Goal: Navigation & Orientation: Find specific page/section

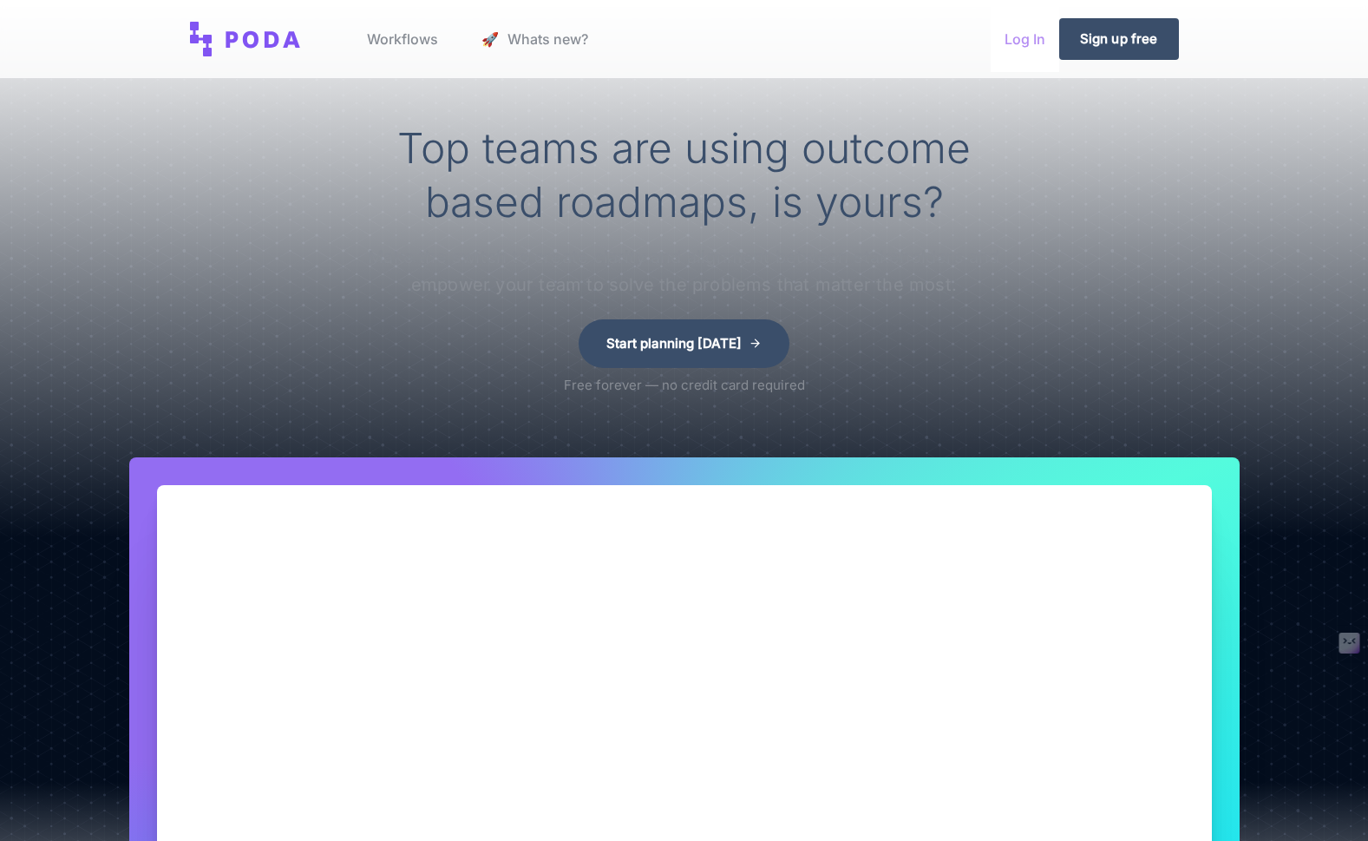
click at [1015, 36] on link "Log In" at bounding box center [1025, 39] width 69 height 66
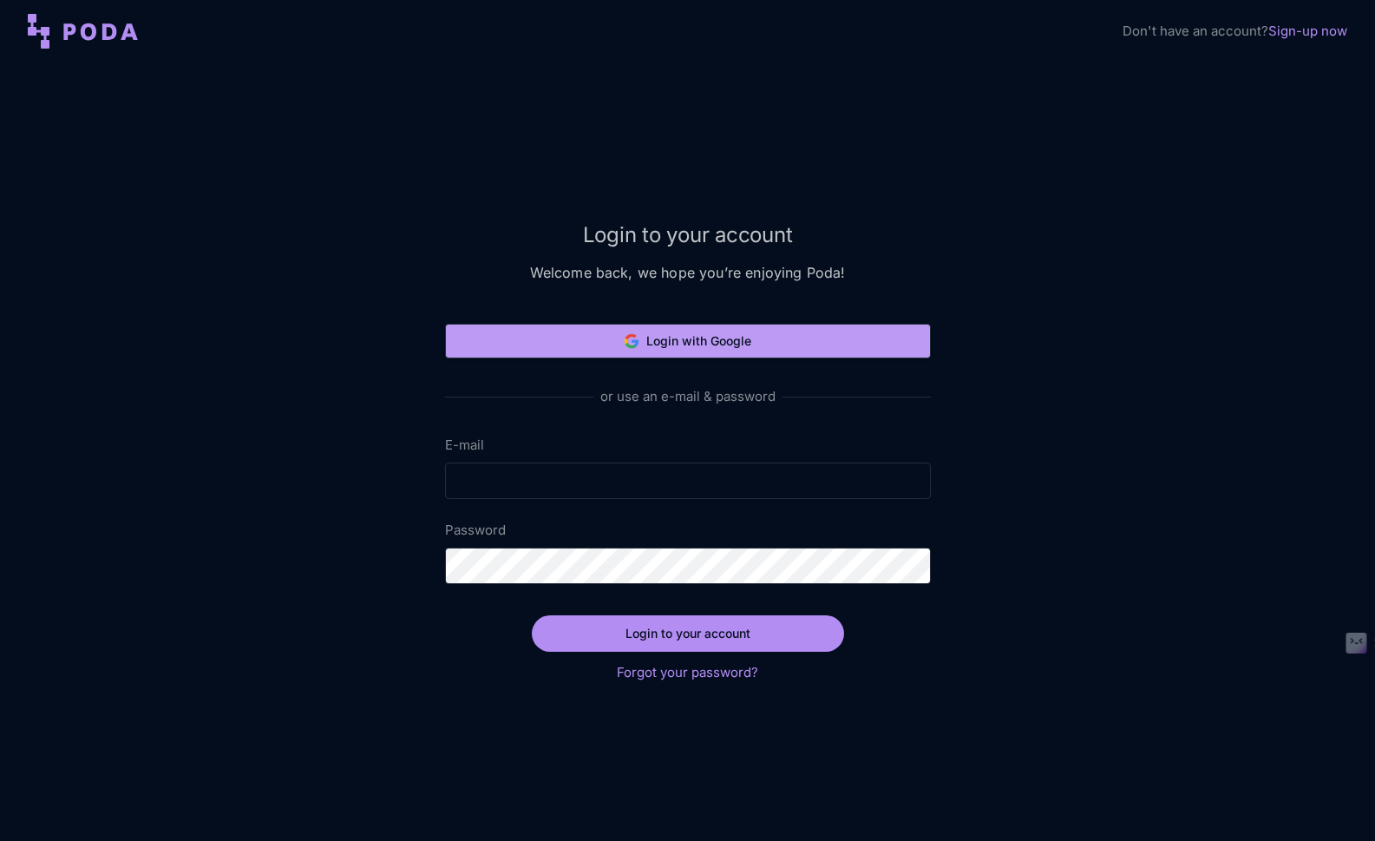
click at [779, 327] on button "Login with Google" at bounding box center [688, 341] width 486 height 35
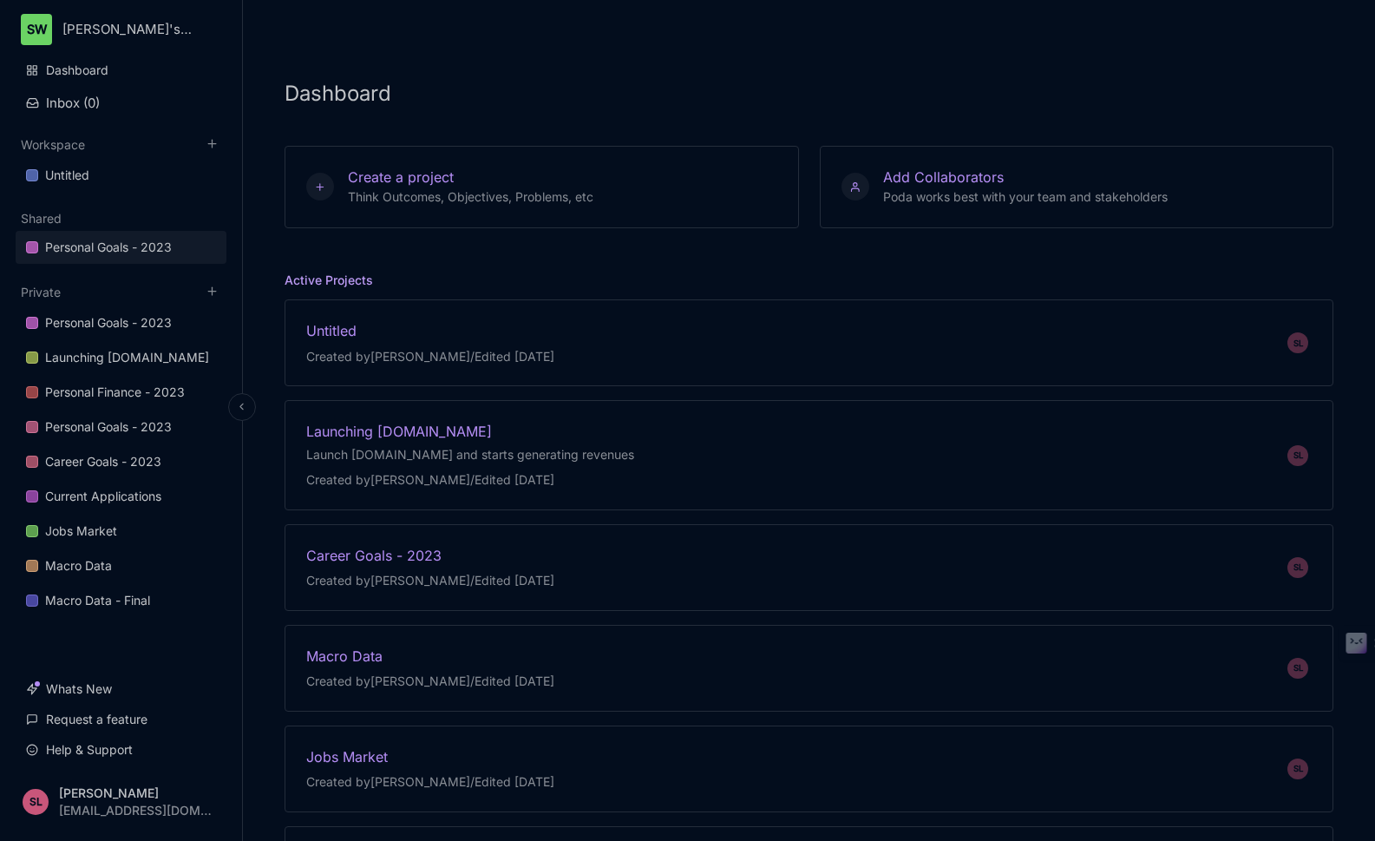
click at [82, 251] on div "Personal Goals - 2023" at bounding box center [108, 247] width 127 height 21
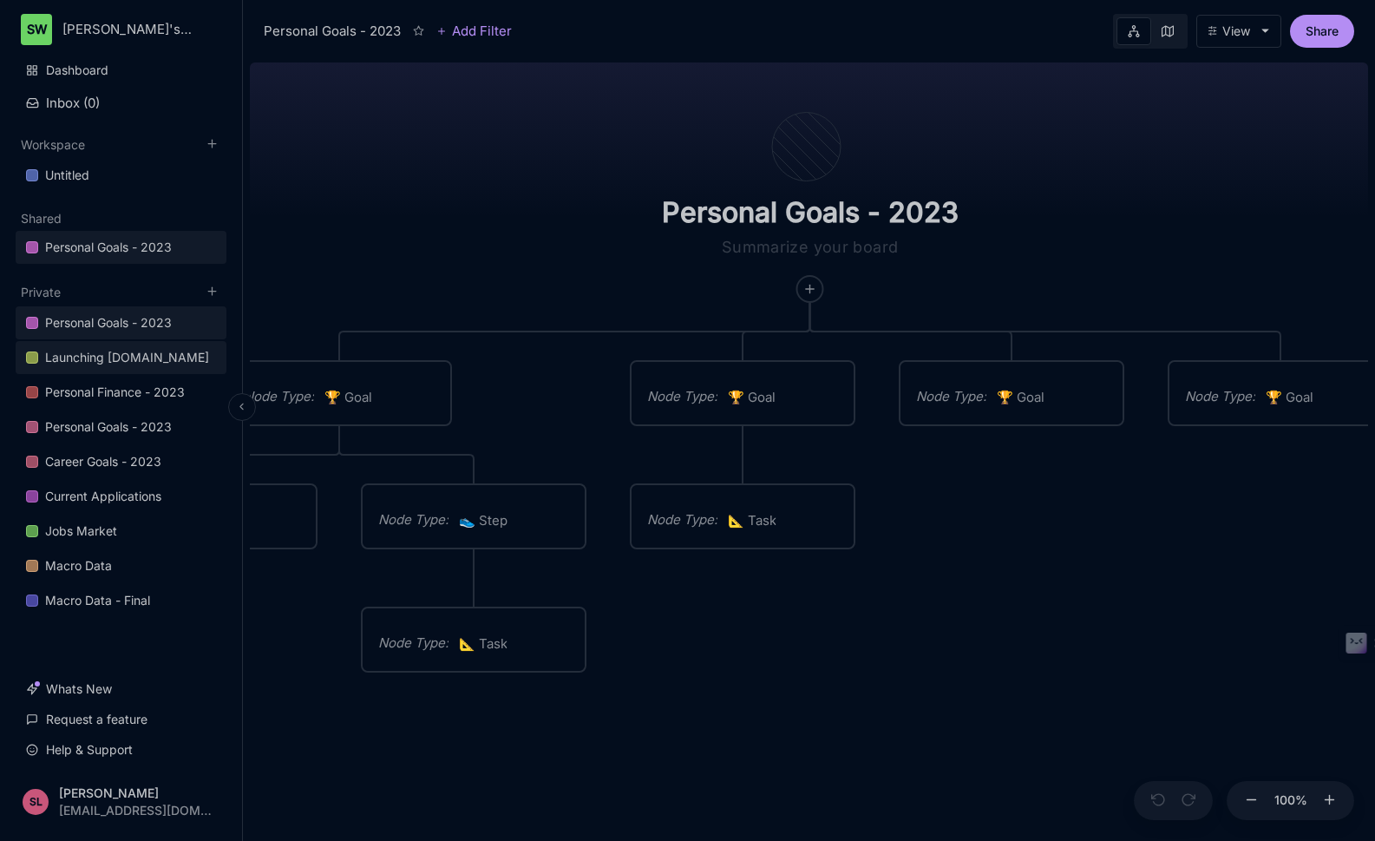
click at [154, 364] on div "Launching [DOMAIN_NAME]" at bounding box center [127, 357] width 164 height 21
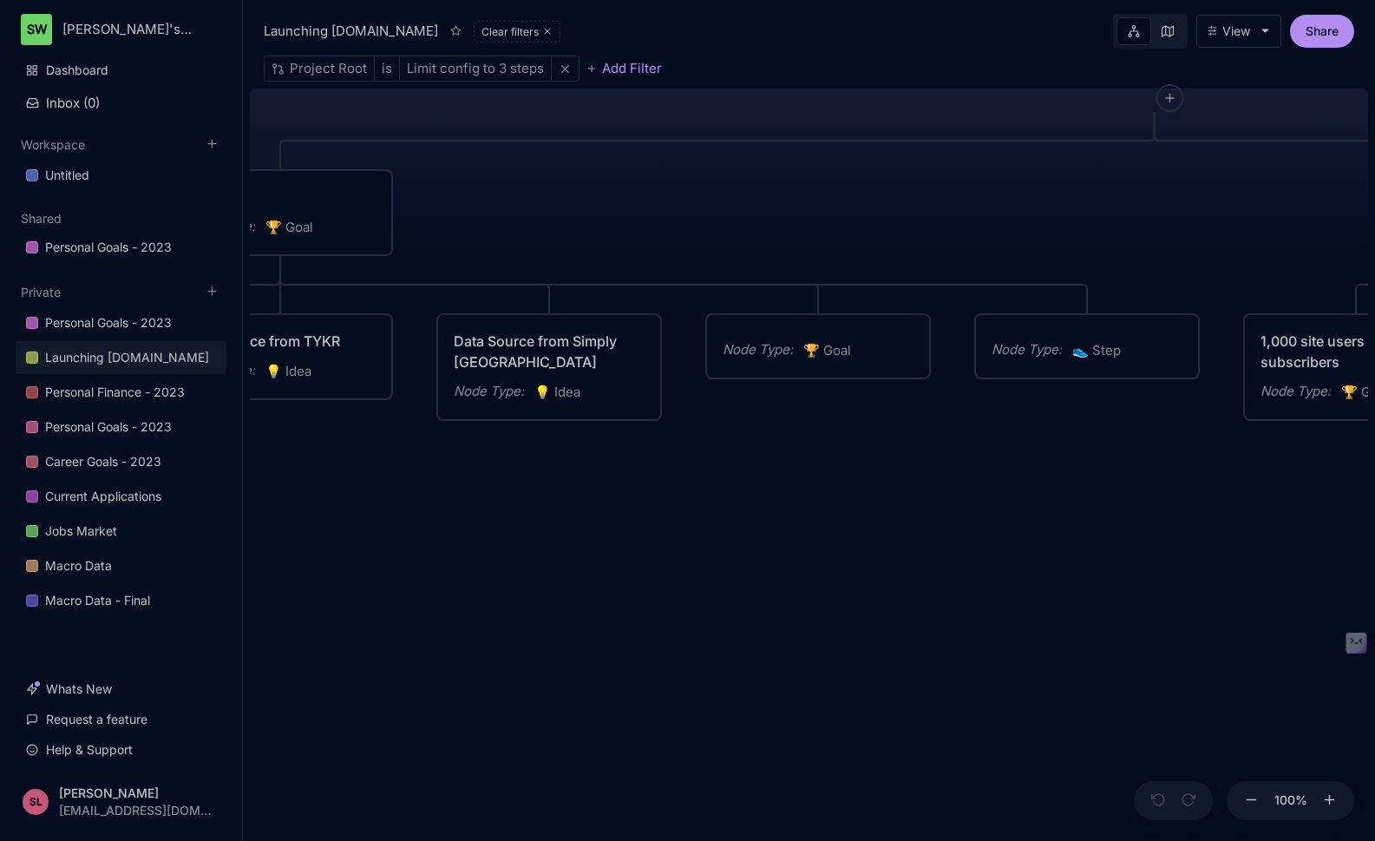
drag, startPoint x: 1229, startPoint y: 679, endPoint x: 1580, endPoint y: 456, distance: 416.2
click at [1367, 456] on html "SW [PERSON_NAME]'s Workspace Dashboard Inbox ( 0 ) Workspace Untitled To pick u…" at bounding box center [687, 420] width 1375 height 841
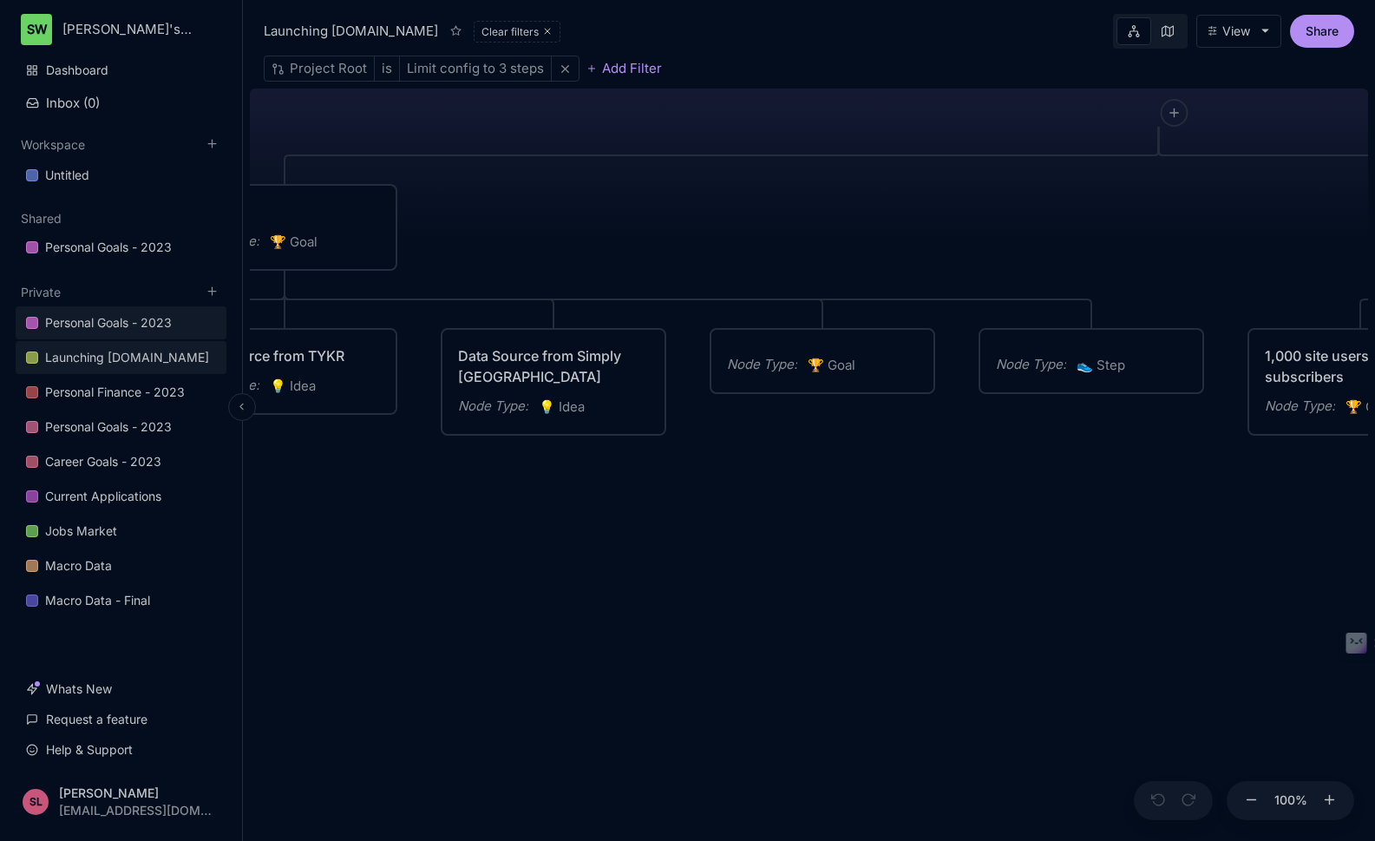
click at [133, 330] on div "Personal Goals - 2023" at bounding box center [108, 322] width 127 height 21
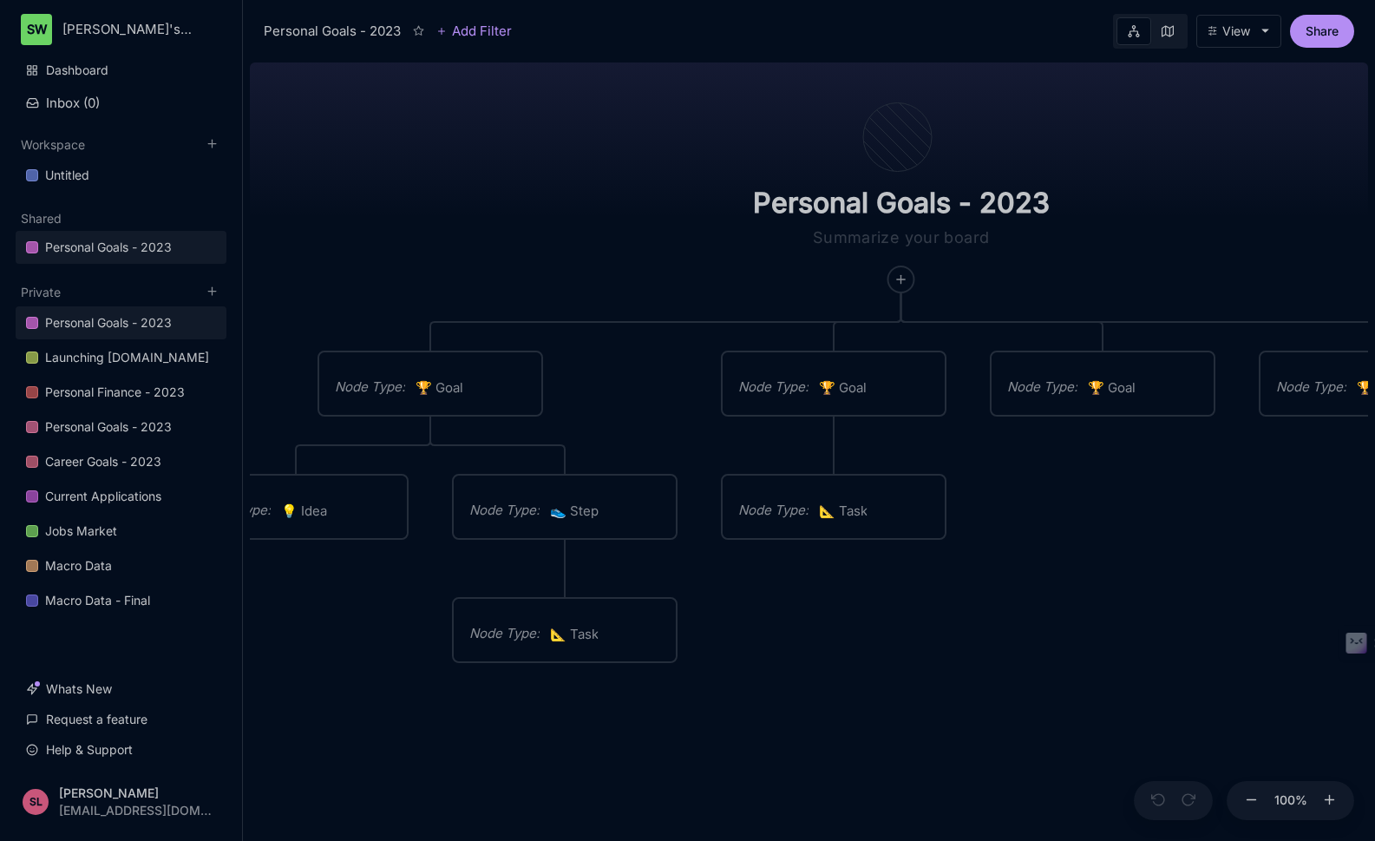
drag, startPoint x: 1104, startPoint y: 583, endPoint x: 1036, endPoint y: 561, distance: 71.1
click at [1195, 574] on div "Personal Goals - 2023 Node Type : 🏆 Goal Node Type : 🏆 Goal Node Type : 🏆 Goal …" at bounding box center [809, 448] width 1118 height 785
click at [134, 600] on div "Macro Data - Final" at bounding box center [97, 600] width 105 height 21
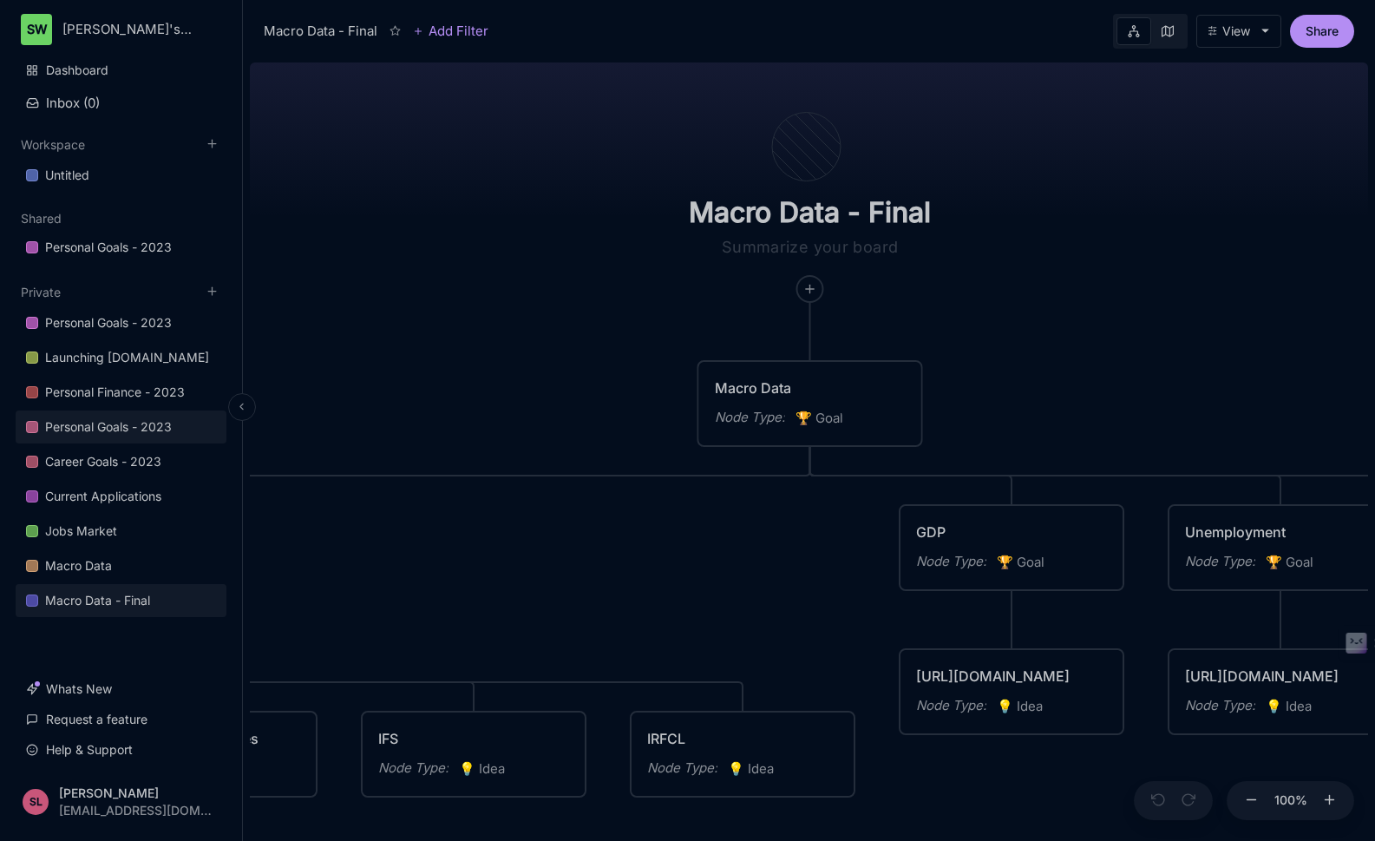
click at [155, 431] on div "Personal Goals - 2023" at bounding box center [108, 426] width 127 height 21
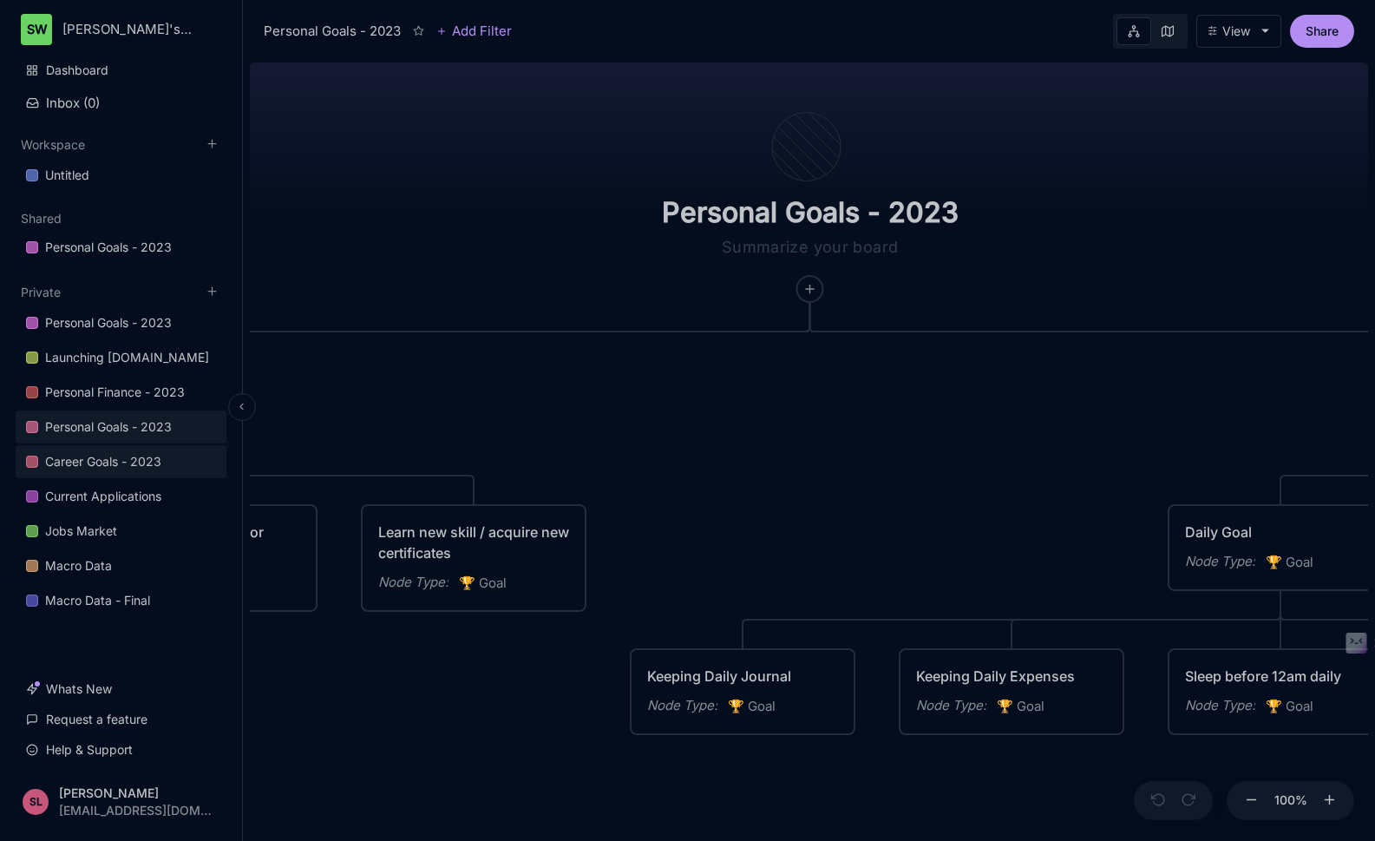
click at [145, 458] on div "Career Goals - 2023" at bounding box center [103, 461] width 116 height 21
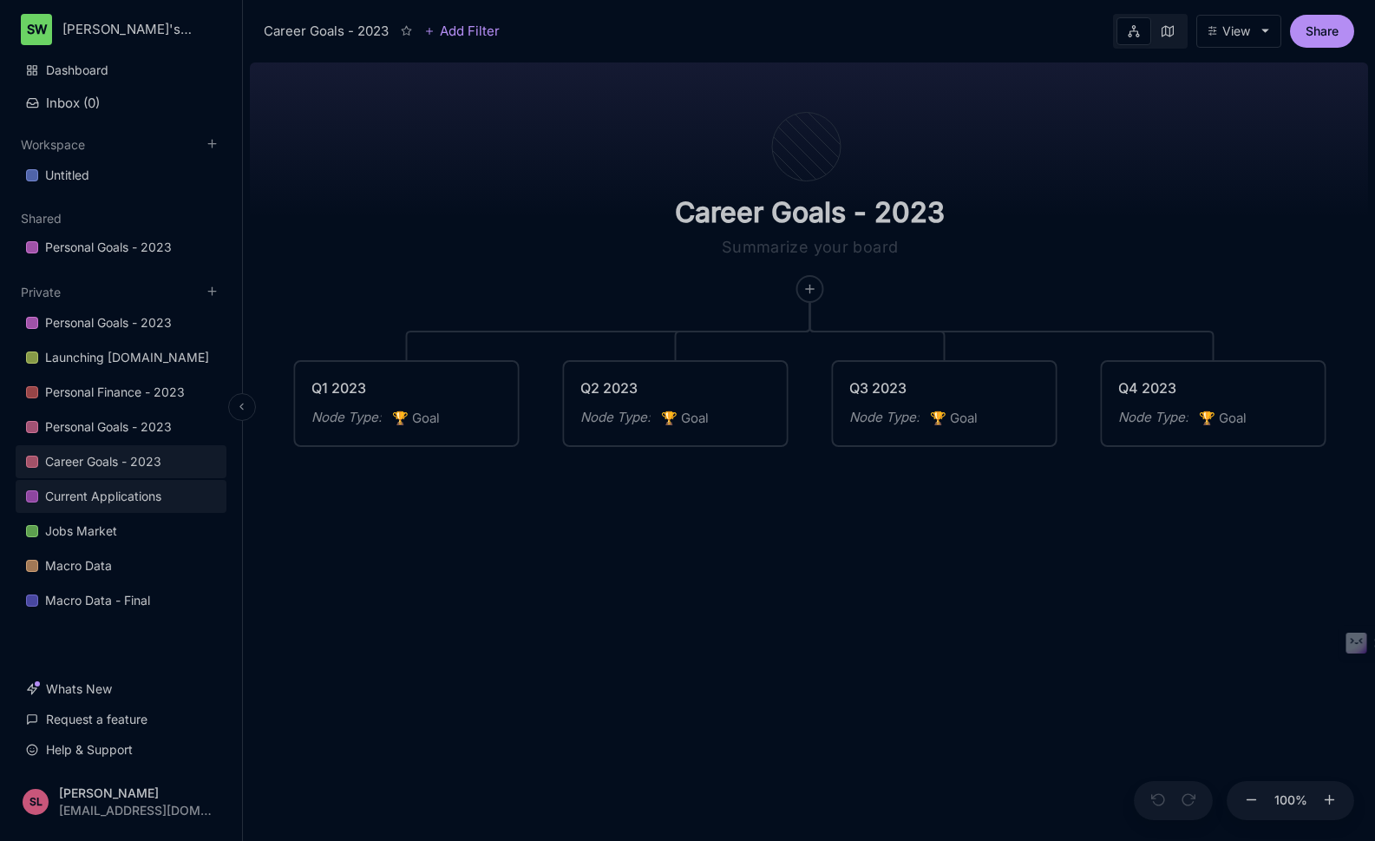
click at [128, 496] on div "Current Applications" at bounding box center [103, 496] width 116 height 21
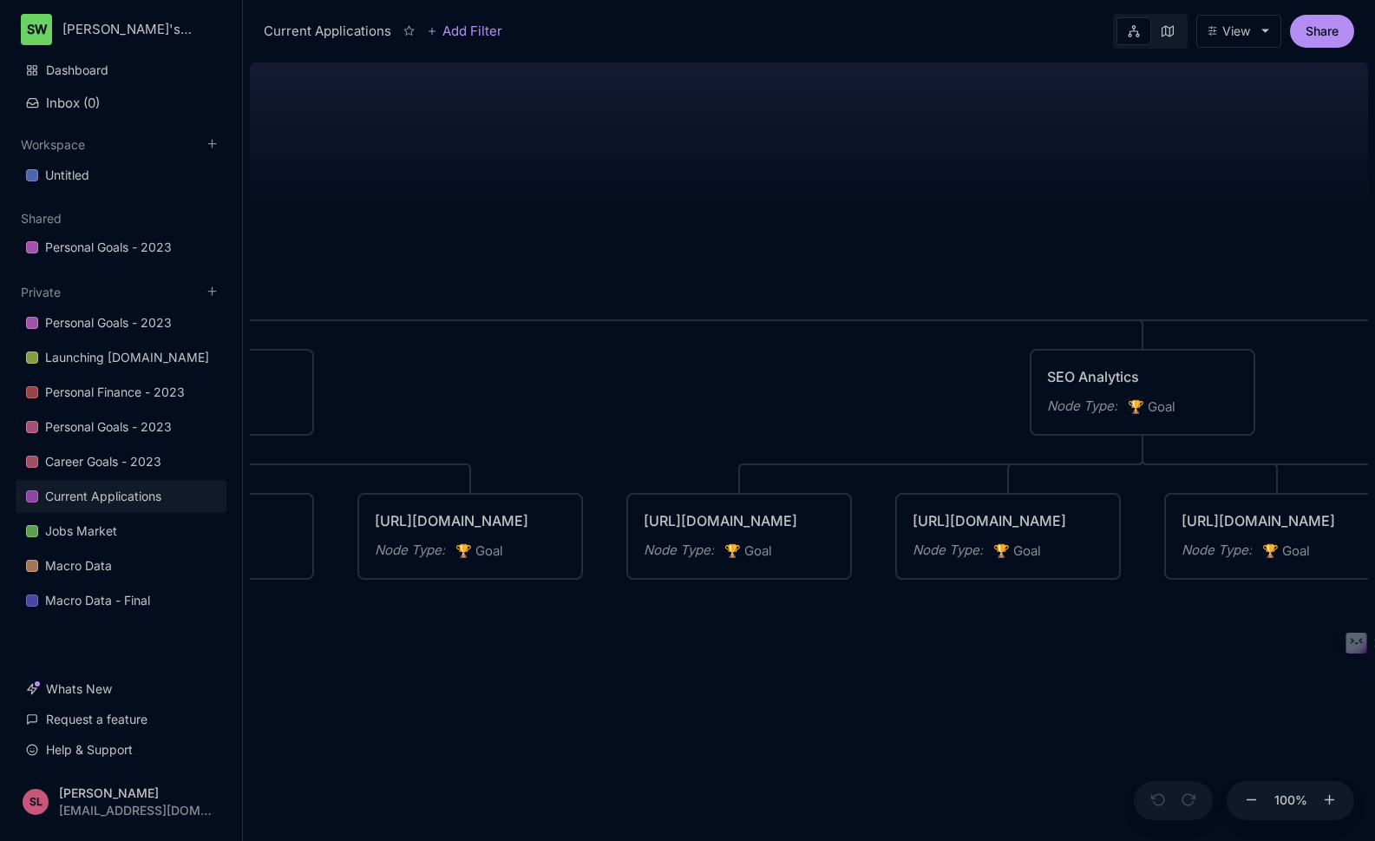
drag, startPoint x: 1238, startPoint y: 657, endPoint x: 427, endPoint y: 646, distance: 811.4
click at [428, 646] on div "Current Applications FOMO / Users Engagement Node Type : 🏆 Goal Productivity / …" at bounding box center [809, 448] width 1118 height 785
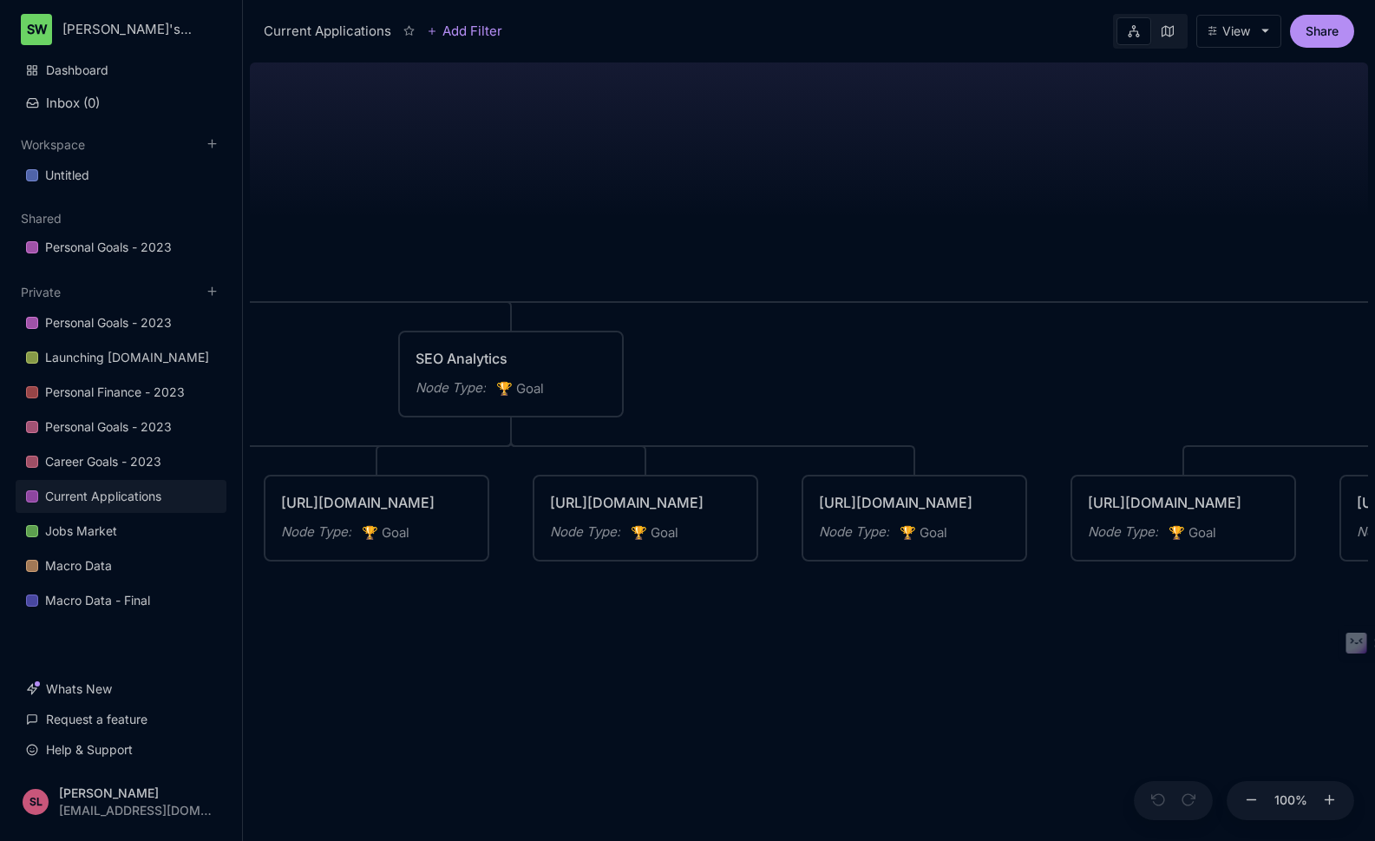
drag, startPoint x: 1110, startPoint y: 654, endPoint x: 478, endPoint y: 636, distance: 631.9
click at [478, 636] on div "Current Applications FOMO / Users Engagement Node Type : 🏆 Goal Productivity / …" at bounding box center [809, 448] width 1118 height 785
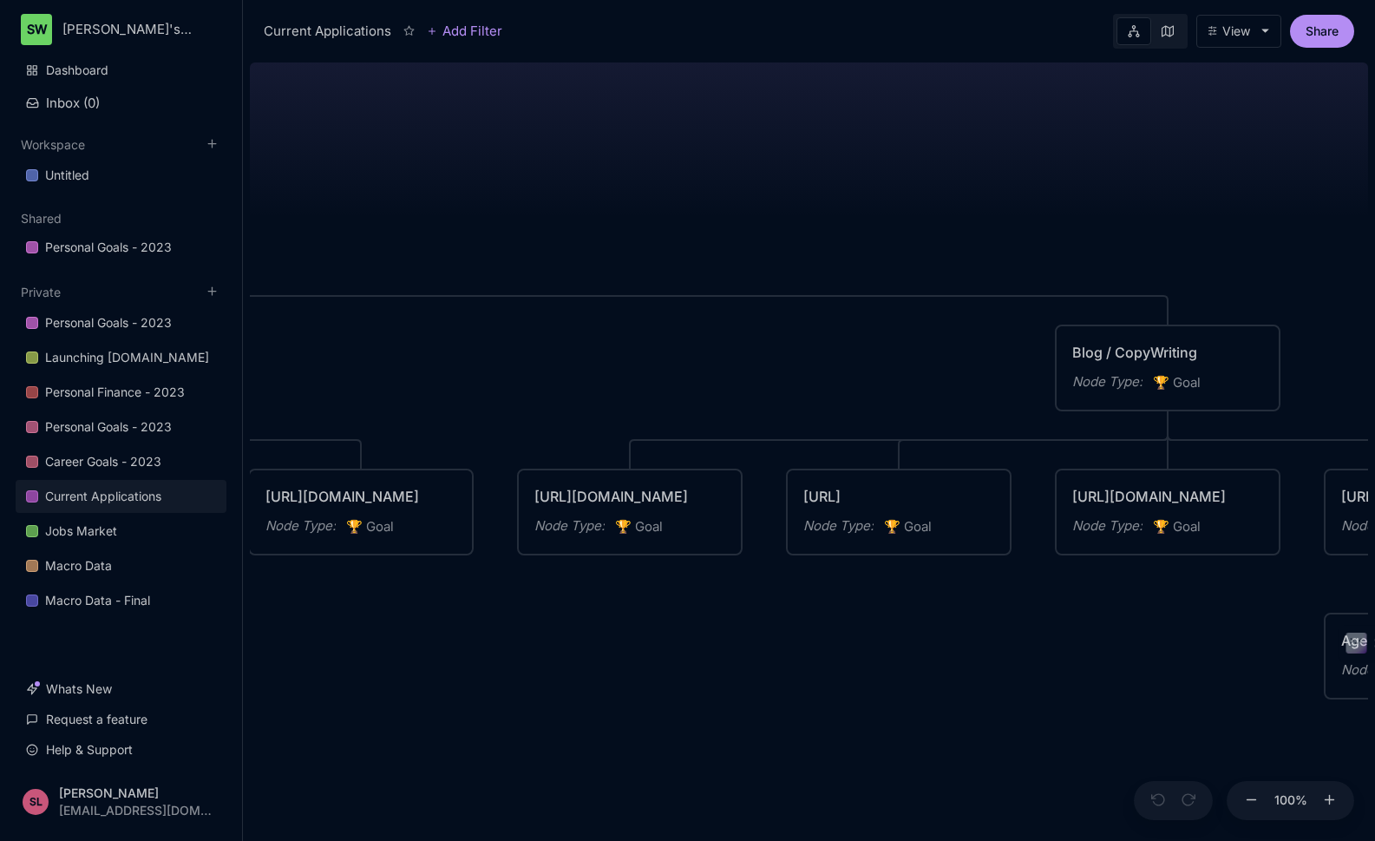
drag, startPoint x: 1081, startPoint y: 627, endPoint x: 633, endPoint y: 618, distance: 447.8
click at [528, 621] on div "Current Applications FOMO / Users Engagement Node Type : 🏆 Goal Productivity / …" at bounding box center [809, 448] width 1118 height 785
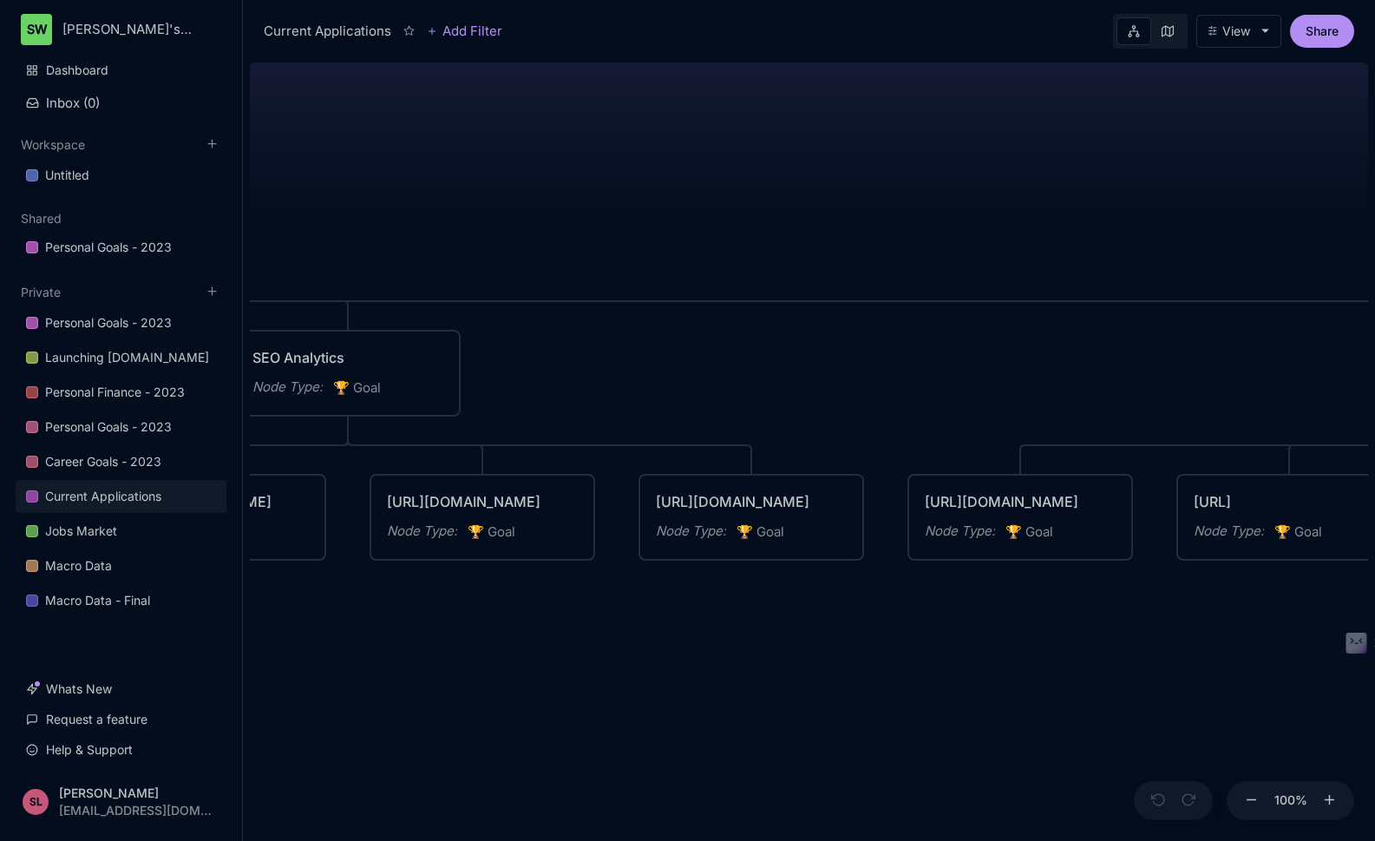
drag, startPoint x: 1015, startPoint y: 612, endPoint x: 1407, endPoint y: 617, distance: 392.2
click at [1367, 617] on html "SW [PERSON_NAME]'s Workspace Dashboard Inbox ( 0 ) Workspace Untitled To pick u…" at bounding box center [687, 420] width 1375 height 841
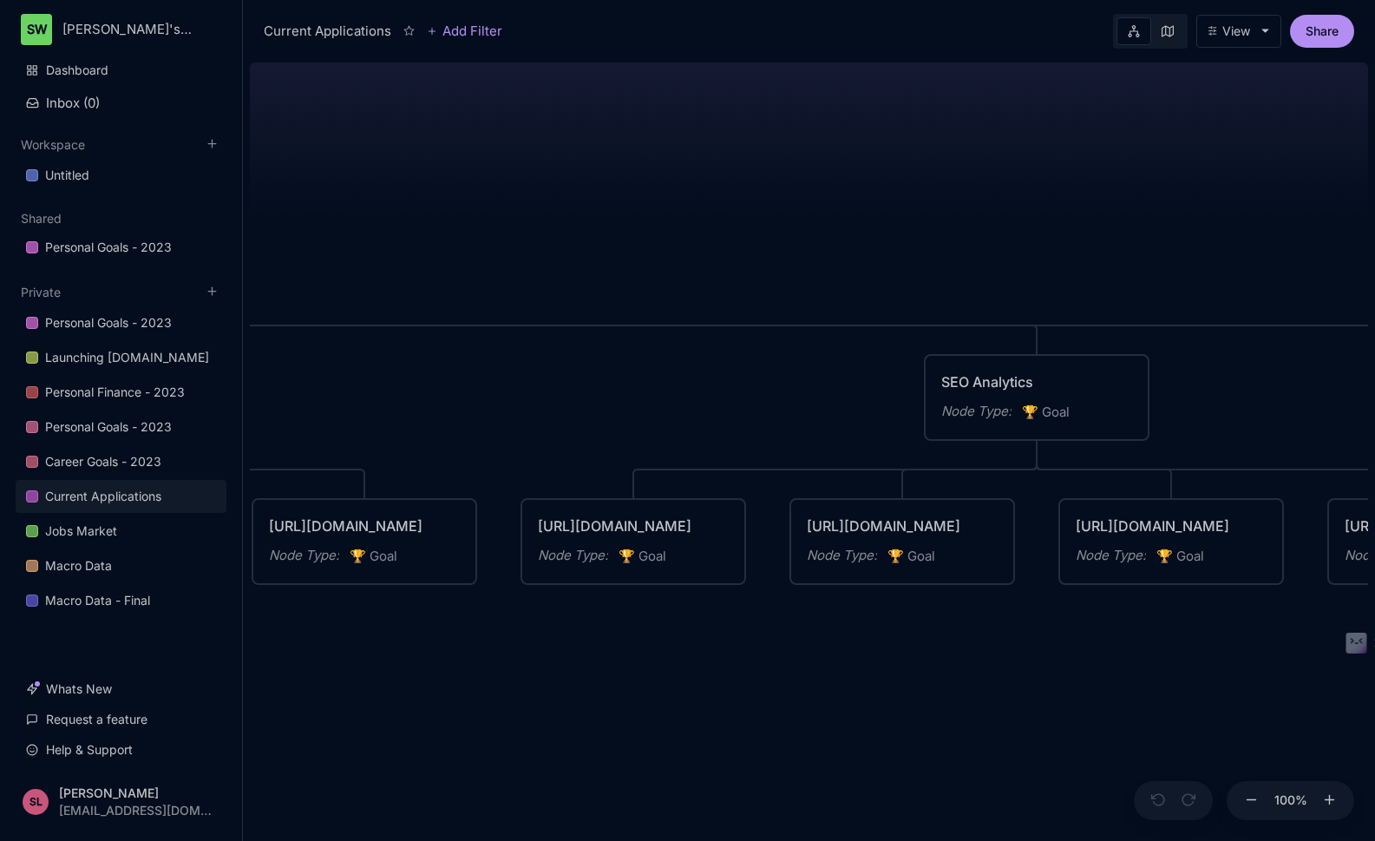
drag, startPoint x: 605, startPoint y: 607, endPoint x: 1062, endPoint y: 615, distance: 457.3
click at [1324, 631] on div "Current Applications FOMO / Users Engagement Node Type : 🏆 Goal Productivity / …" at bounding box center [809, 448] width 1118 height 785
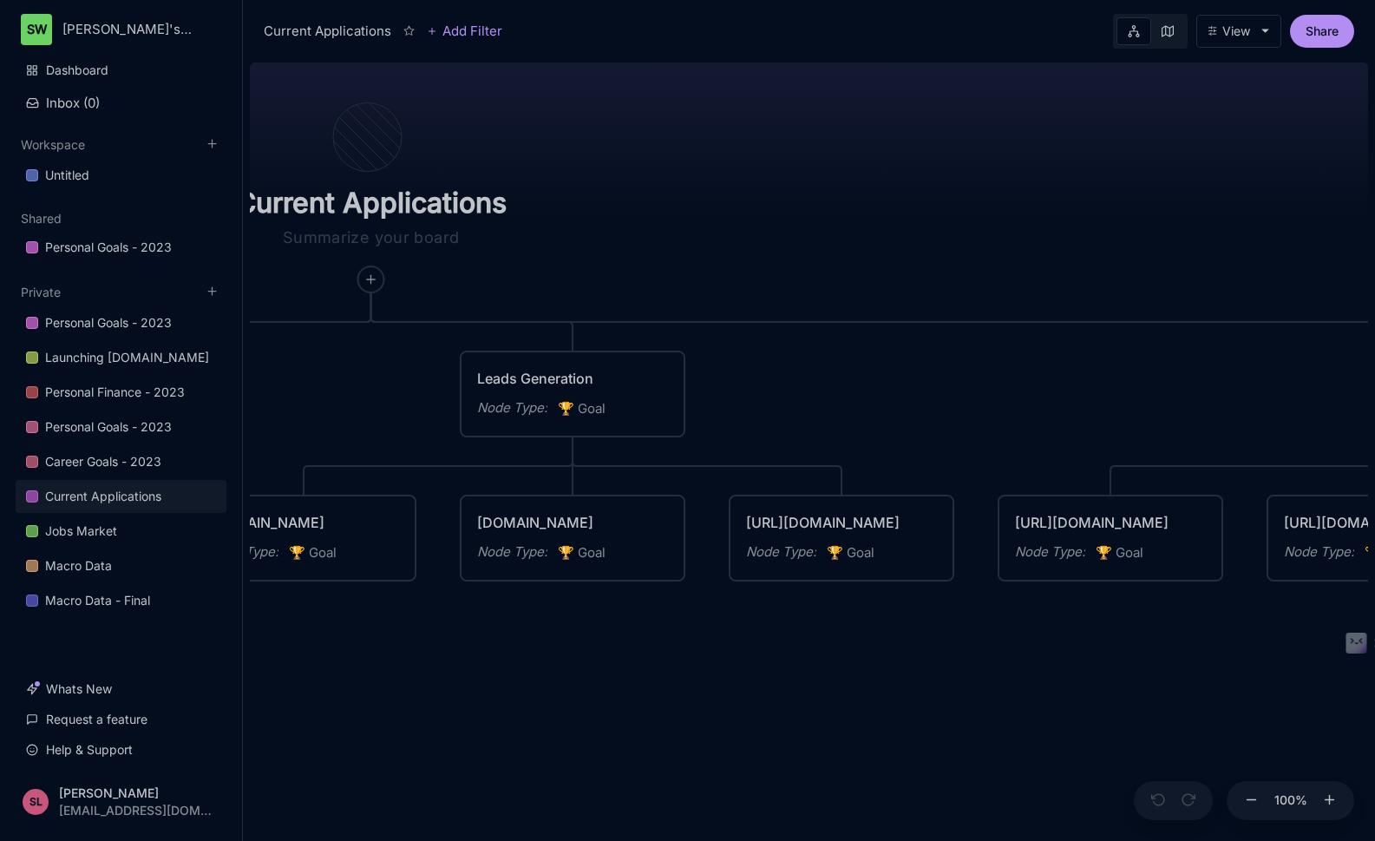
drag, startPoint x: 629, startPoint y: 642, endPoint x: 1067, endPoint y: 636, distance: 438.2
click at [1107, 639] on div "Current Applications FOMO / Users Engagement Node Type : 🏆 Goal Productivity / …" at bounding box center [809, 448] width 1118 height 785
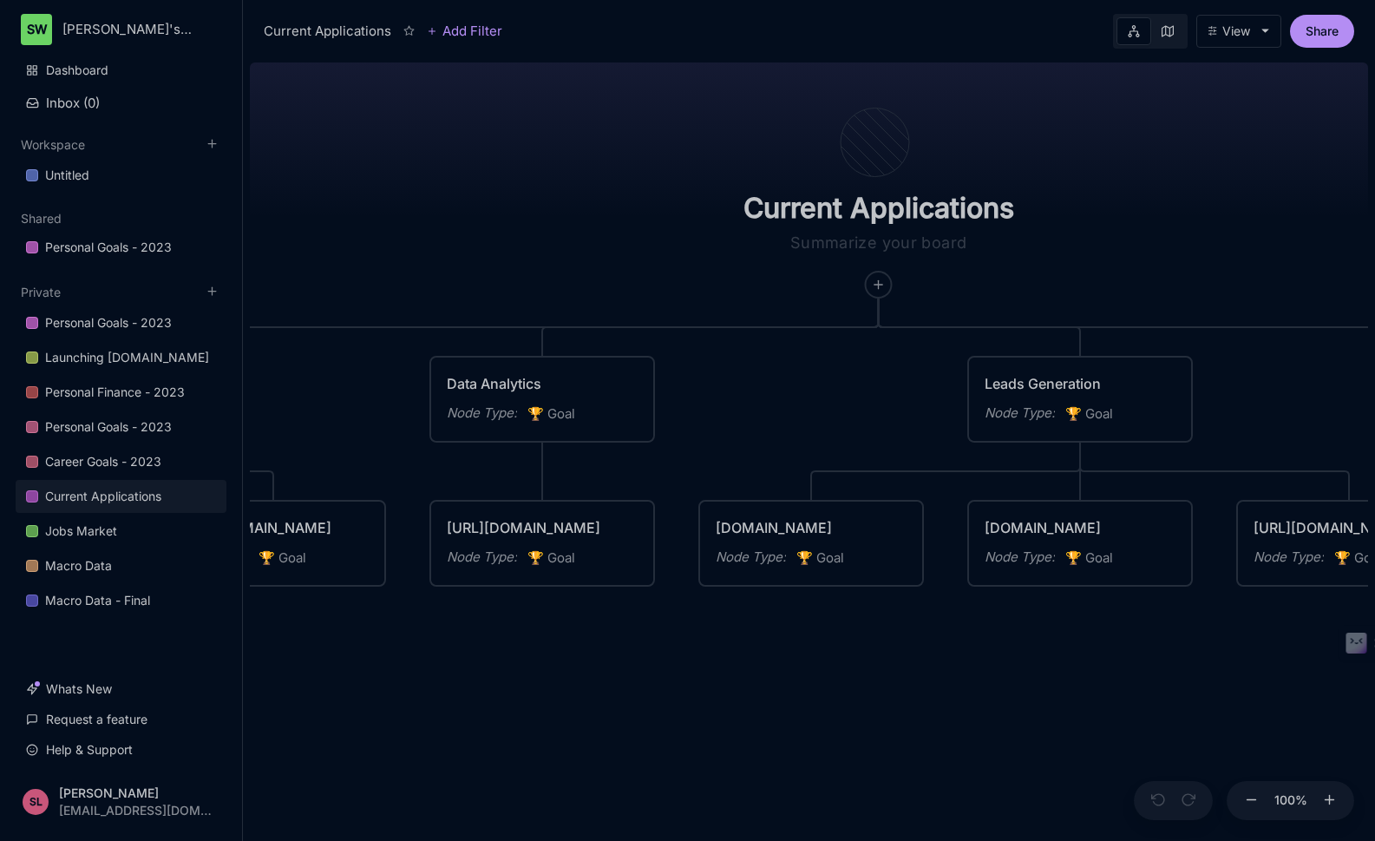
drag, startPoint x: 559, startPoint y: 632, endPoint x: 914, endPoint y: 639, distance: 355.0
click at [1034, 637] on div "Current Applications FOMO / Users Engagement Node Type : 🏆 Goal Productivity / …" at bounding box center [809, 448] width 1118 height 785
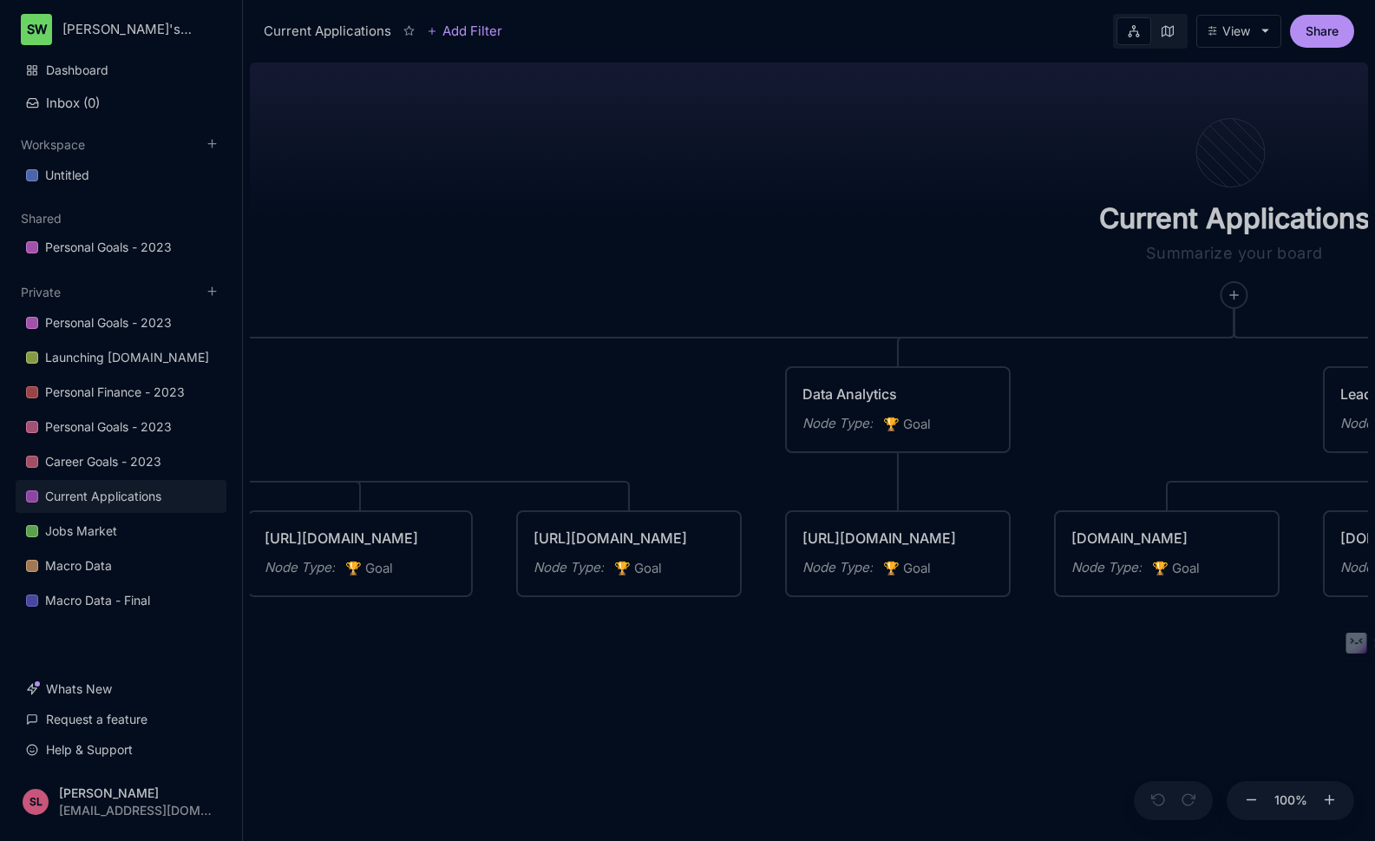
drag, startPoint x: 646, startPoint y: 651, endPoint x: 1005, endPoint y: 661, distance: 358.5
click at [1004, 661] on div "Current Applications FOMO / Users Engagement Node Type : 🏆 Goal Productivity / …" at bounding box center [809, 448] width 1118 height 785
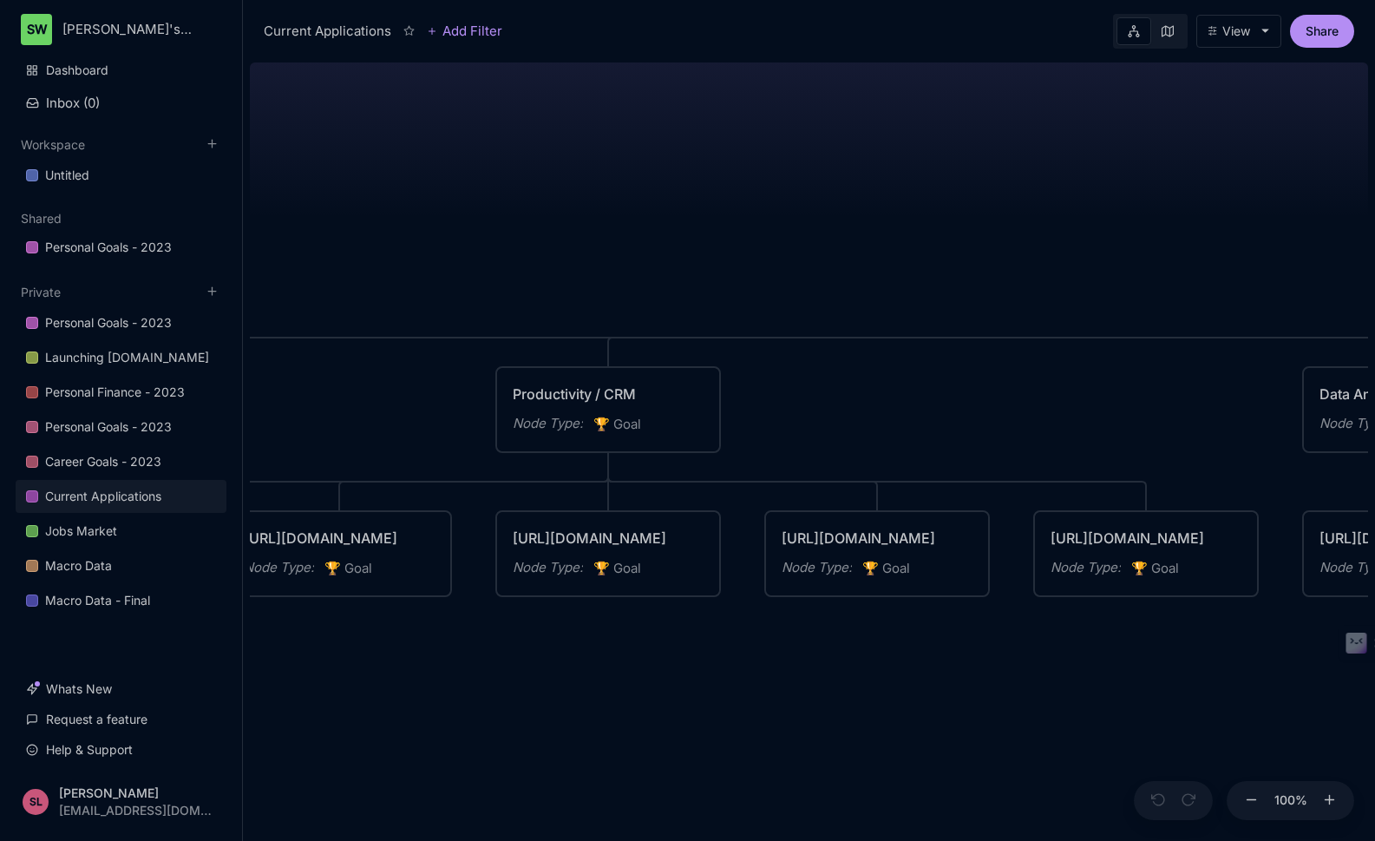
drag, startPoint x: 581, startPoint y: 647, endPoint x: 1096, endPoint y: 647, distance: 514.5
click at [1096, 647] on div "Current Applications FOMO / Users Engagement Node Type : 🏆 Goal Productivity / …" at bounding box center [809, 448] width 1118 height 785
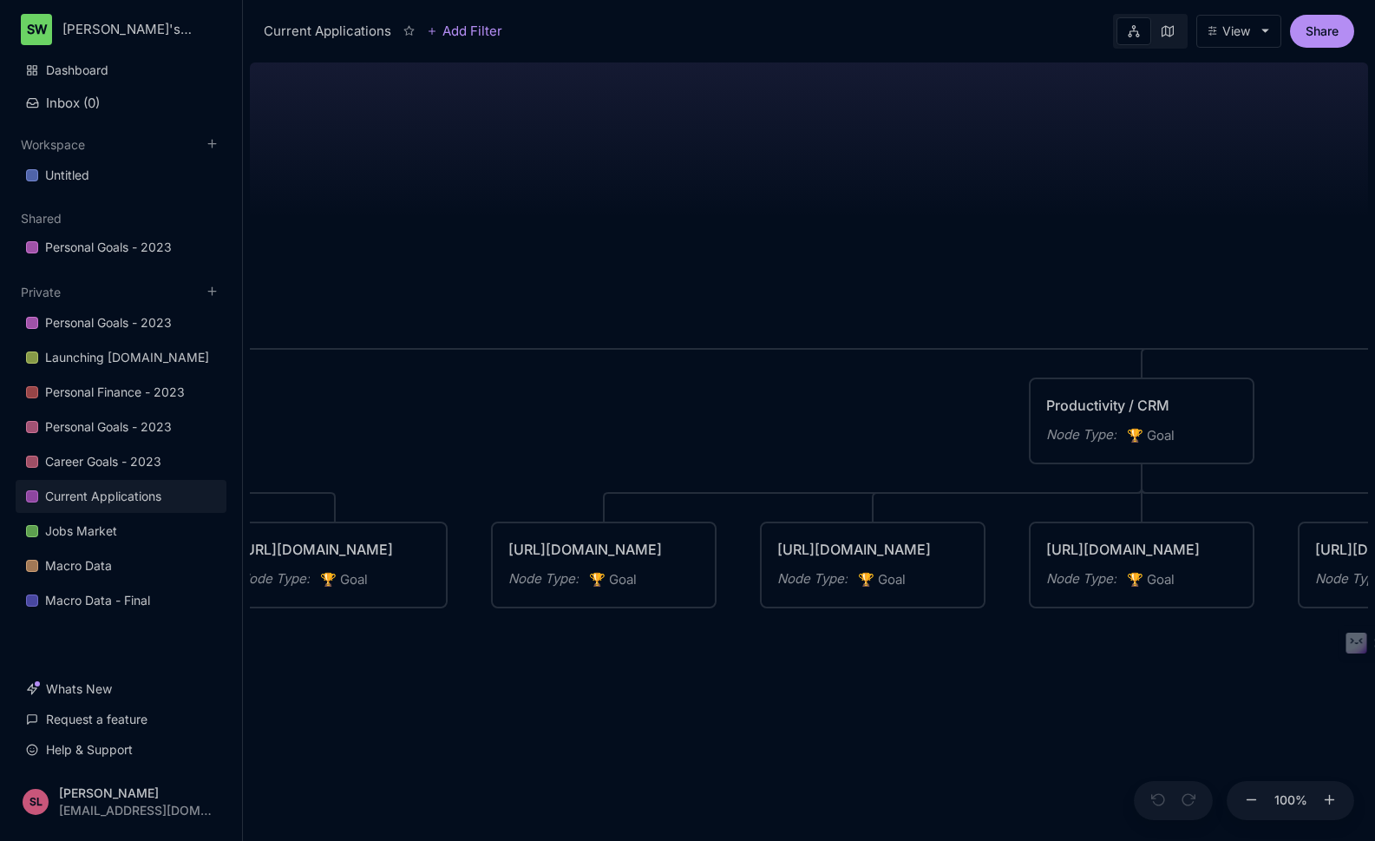
drag, startPoint x: 604, startPoint y: 633, endPoint x: 1120, endPoint y: 645, distance: 516.4
click at [1120, 645] on div "Current Applications FOMO / Users Engagement Node Type : 🏆 Goal Productivity / …" at bounding box center [809, 448] width 1118 height 785
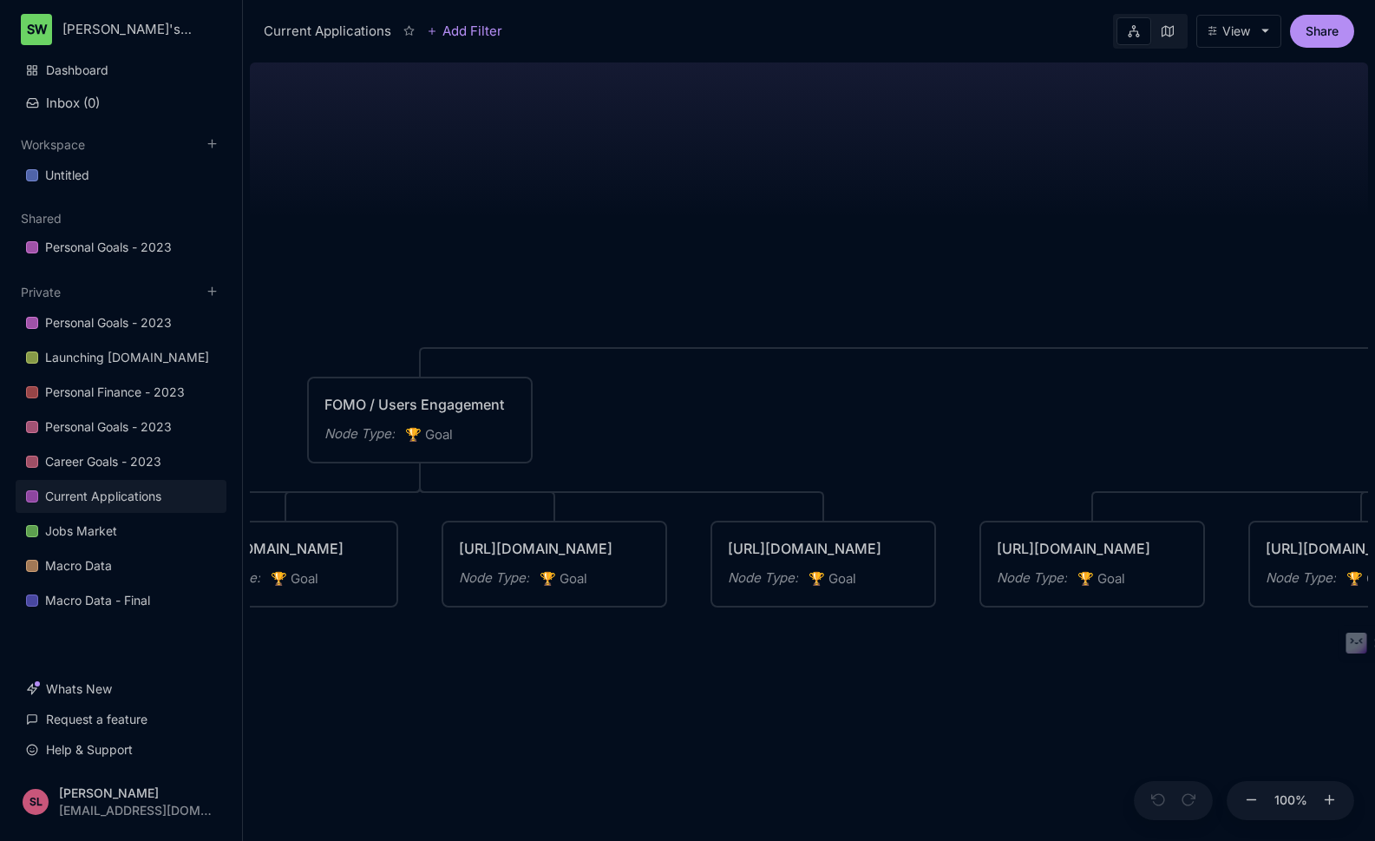
drag, startPoint x: 599, startPoint y: 666, endPoint x: 1087, endPoint y: 665, distance: 488.5
click at [1087, 665] on div "Current Applications FOMO / Users Engagement Node Type : 🏆 Goal Productivity / …" at bounding box center [809, 448] width 1118 height 785
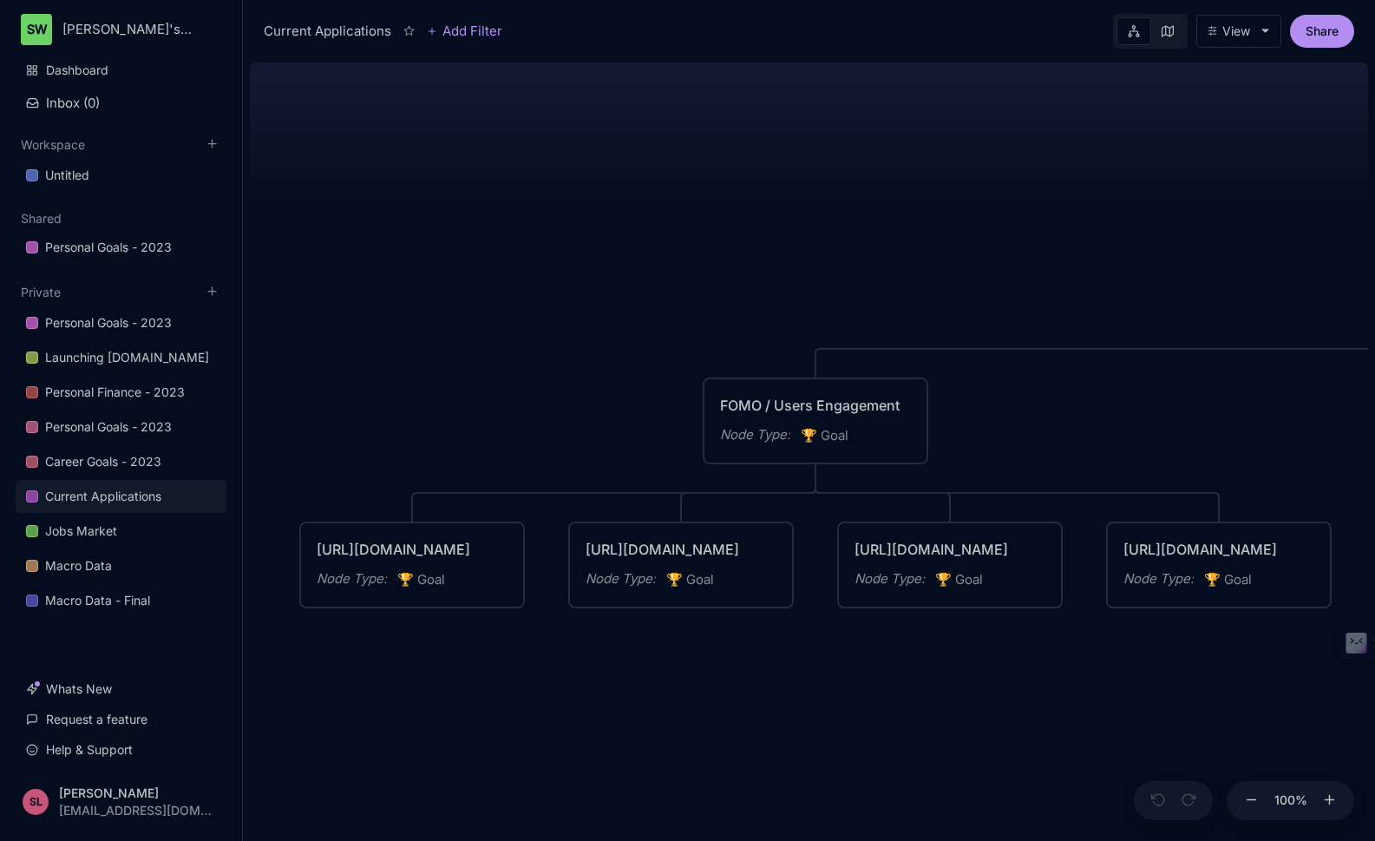
drag, startPoint x: 455, startPoint y: 685, endPoint x: 850, endPoint y: 685, distance: 395.7
click at [850, 685] on div "Current Applications FOMO / Users Engagement Node Type : 🏆 Goal Productivity / …" at bounding box center [809, 448] width 1118 height 785
